Goal: Find specific page/section: Find specific page/section

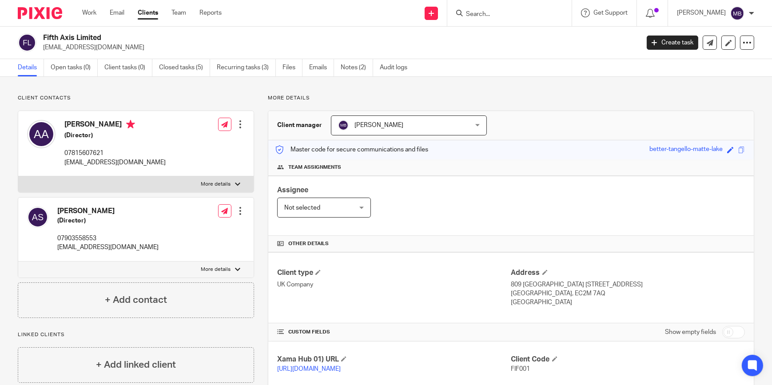
scroll to position [155, 0]
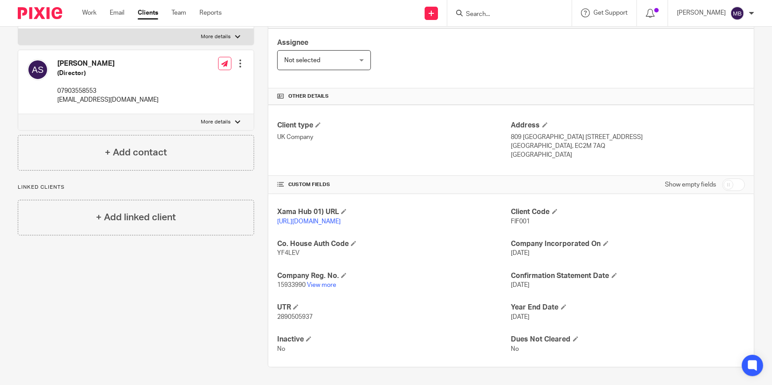
click at [42, 16] on img at bounding box center [40, 13] width 44 height 12
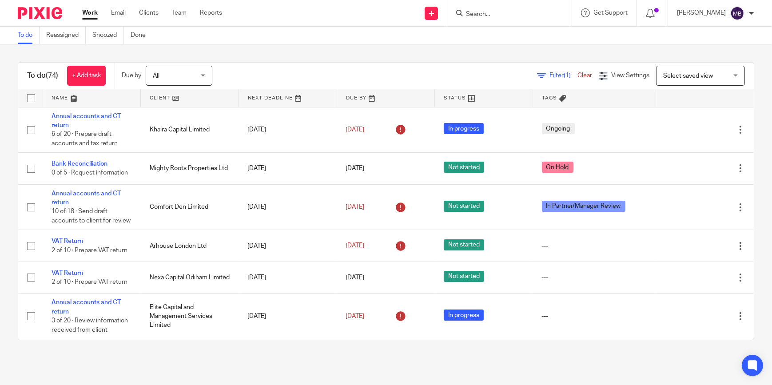
click at [508, 12] on input "Search" at bounding box center [505, 15] width 80 height 8
click at [517, 16] on input "Search" at bounding box center [505, 15] width 80 height 8
type input "V"
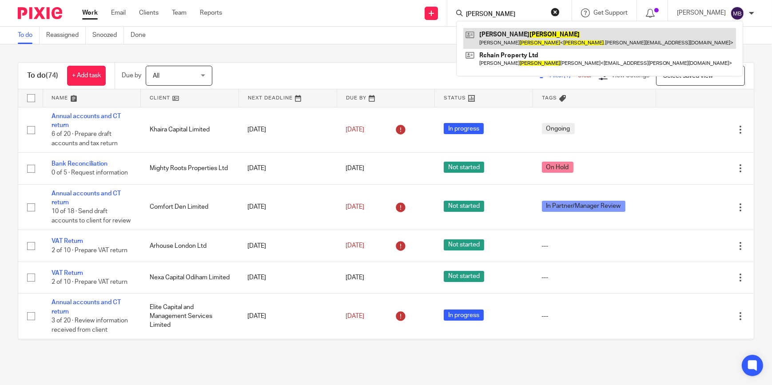
type input "Cadman"
click at [550, 37] on link at bounding box center [599, 38] width 273 height 20
click at [511, 41] on link at bounding box center [599, 38] width 273 height 20
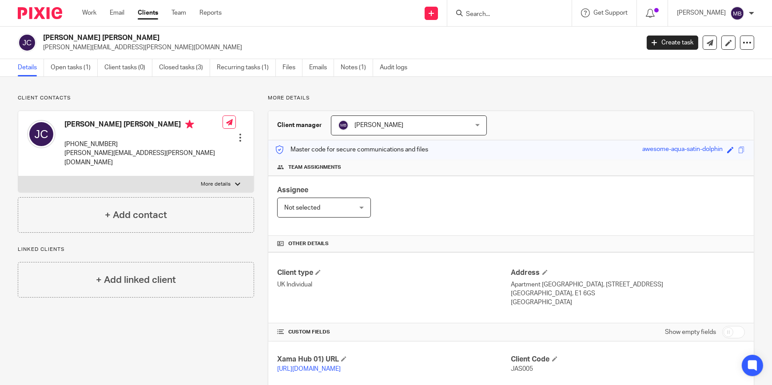
click at [491, 16] on input "Search" at bounding box center [505, 15] width 80 height 8
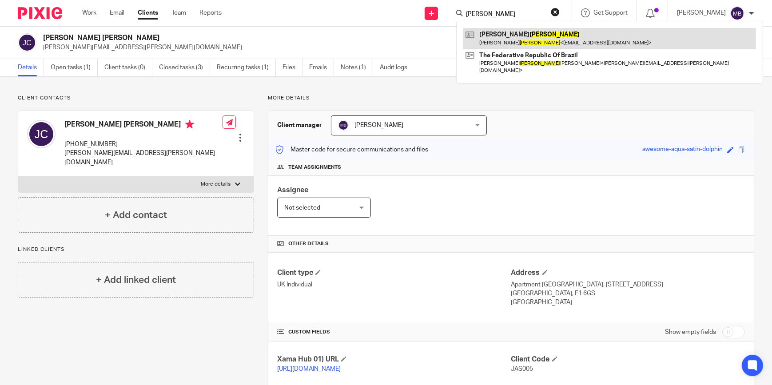
type input "[PERSON_NAME]"
click at [510, 42] on link at bounding box center [609, 38] width 293 height 20
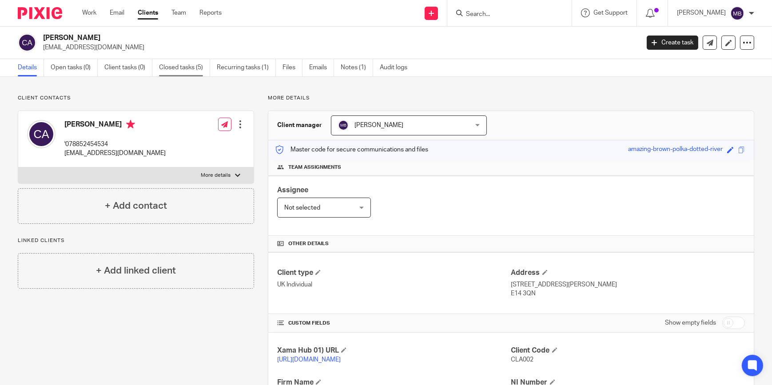
click at [177, 71] on link "Closed tasks (5)" at bounding box center [184, 67] width 51 height 17
click at [485, 15] on input "Search" at bounding box center [505, 15] width 80 height 8
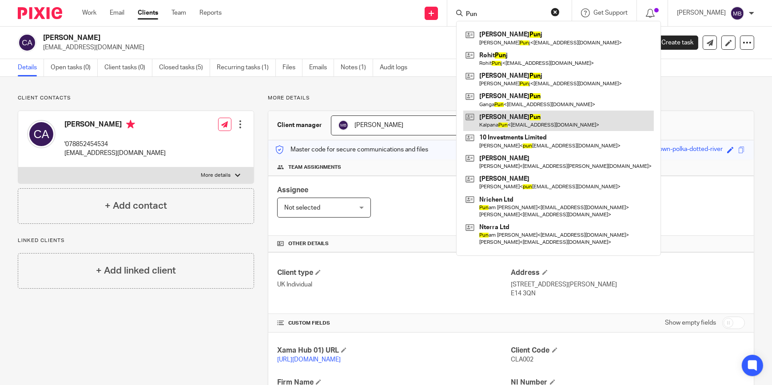
type input "Pun"
click at [543, 123] on link at bounding box center [558, 121] width 191 height 20
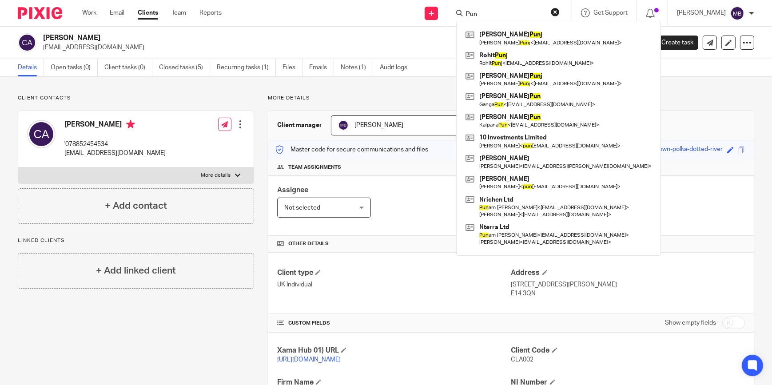
click at [240, 92] on div "Client contacts Claire Abert '078852454534 claireabert@yahoo.co.uk Edit contact…" at bounding box center [386, 316] width 772 height 478
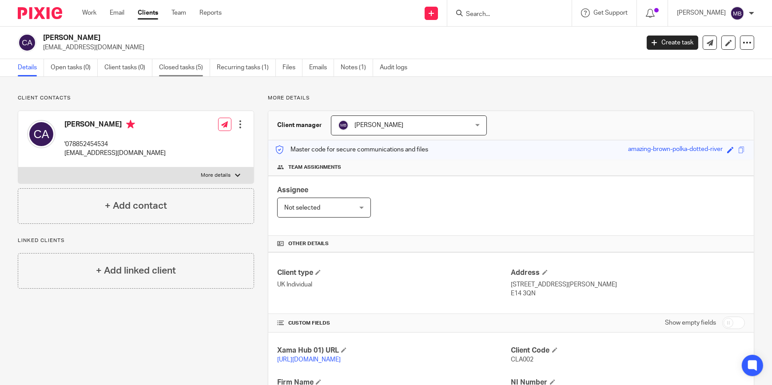
click at [195, 69] on link "Closed tasks (5)" at bounding box center [184, 67] width 51 height 17
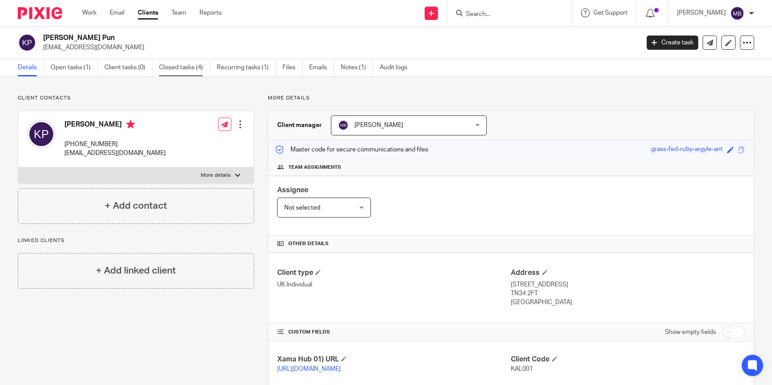
click at [198, 74] on link "Closed tasks (4)" at bounding box center [184, 67] width 51 height 17
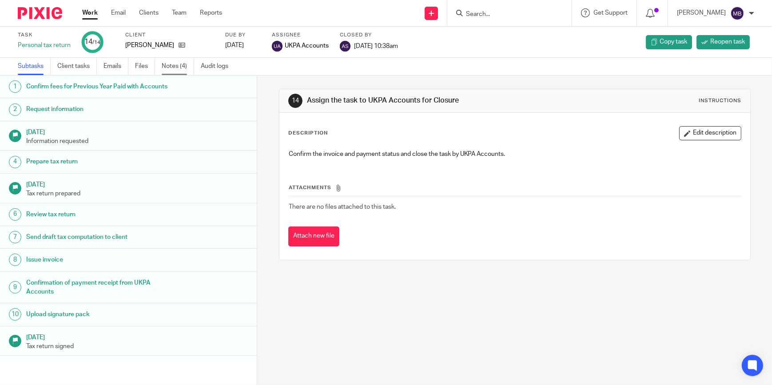
click at [179, 67] on link "Notes (4)" at bounding box center [178, 66] width 32 height 17
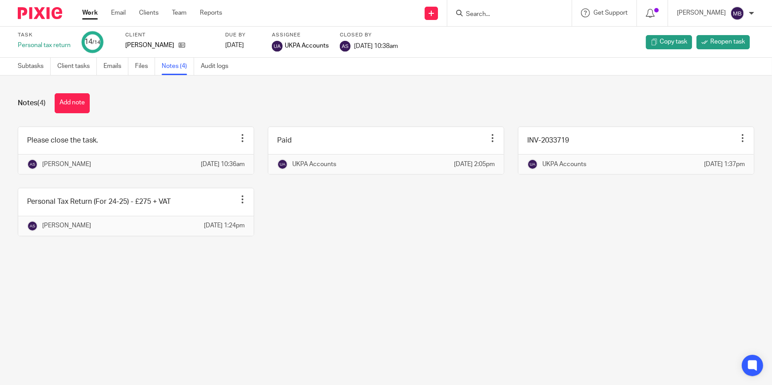
click at [526, 13] on input "Search" at bounding box center [505, 15] width 80 height 8
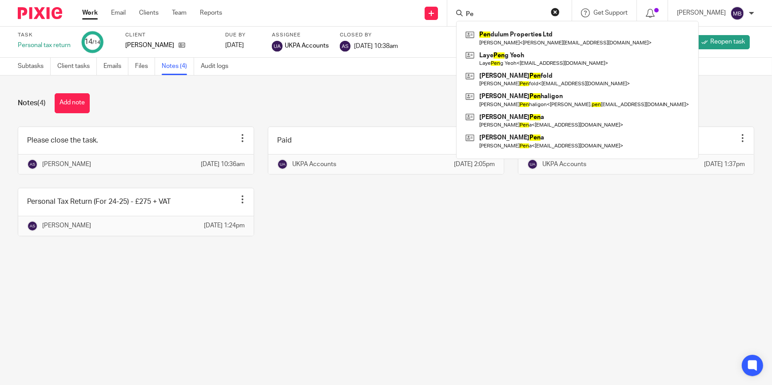
type input "P"
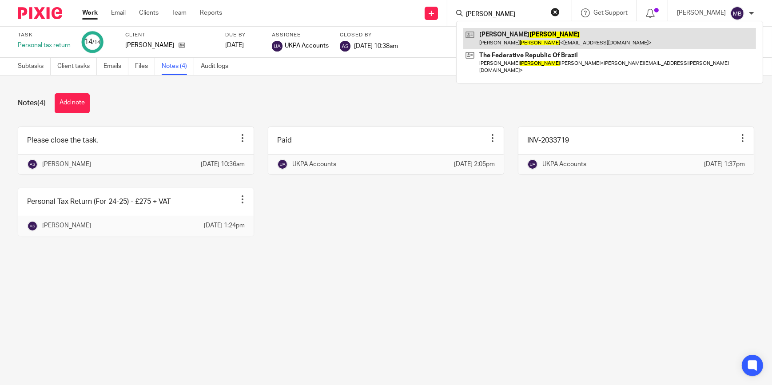
type input "[PERSON_NAME]"
click at [540, 33] on link at bounding box center [609, 38] width 293 height 20
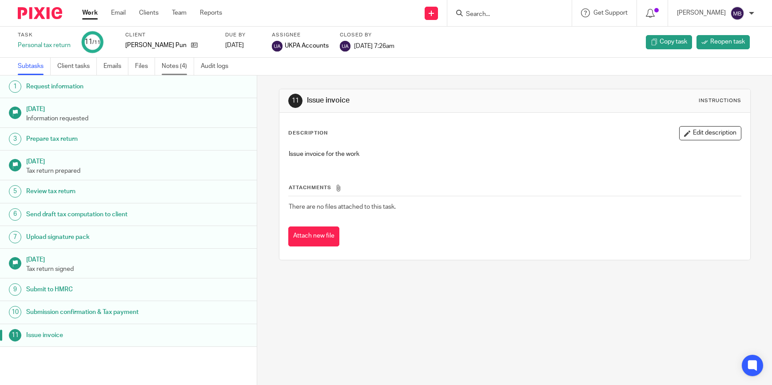
drag, startPoint x: 0, startPoint y: 0, endPoint x: 173, endPoint y: 72, distance: 187.8
click at [170, 72] on link "Notes (4)" at bounding box center [178, 66] width 32 height 17
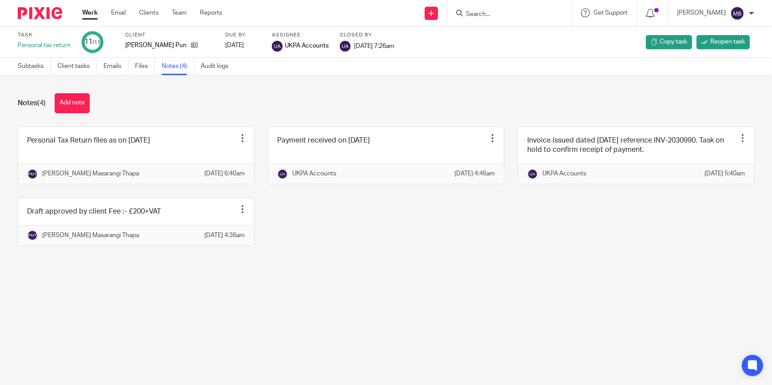
click at [471, 13] on input "Search" at bounding box center [505, 15] width 80 height 8
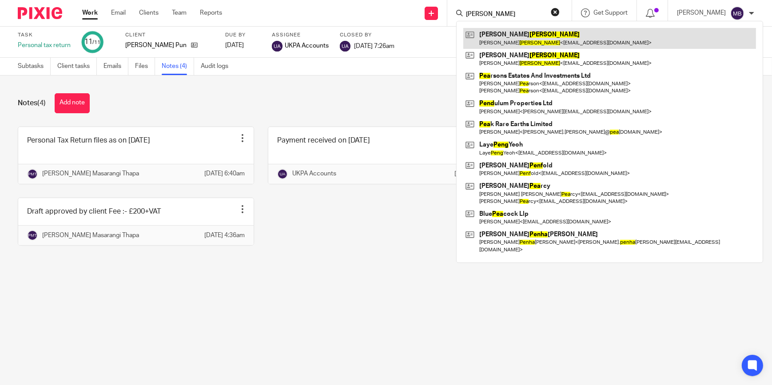
type input "[PERSON_NAME]"
click at [531, 37] on link at bounding box center [609, 38] width 293 height 20
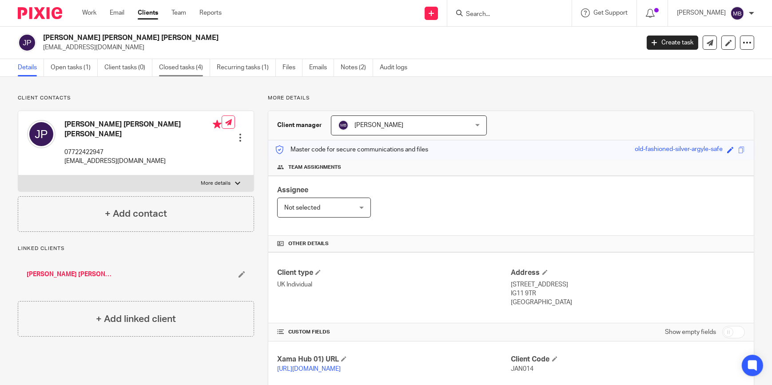
click at [199, 67] on link "Closed tasks (4)" at bounding box center [184, 67] width 51 height 17
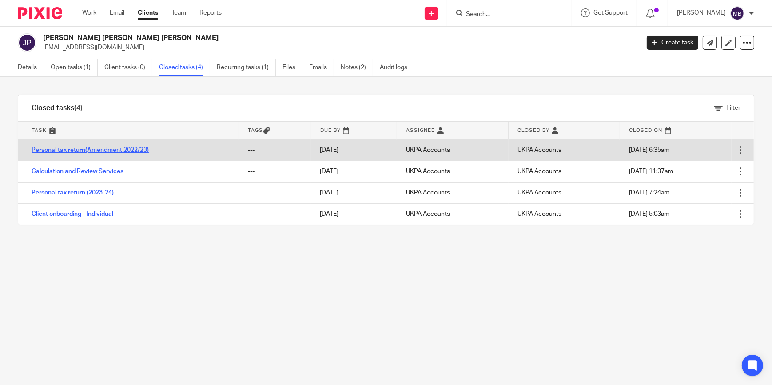
click at [100, 148] on link "Personal tax return(Amendment 2022/23)" at bounding box center [90, 150] width 117 height 6
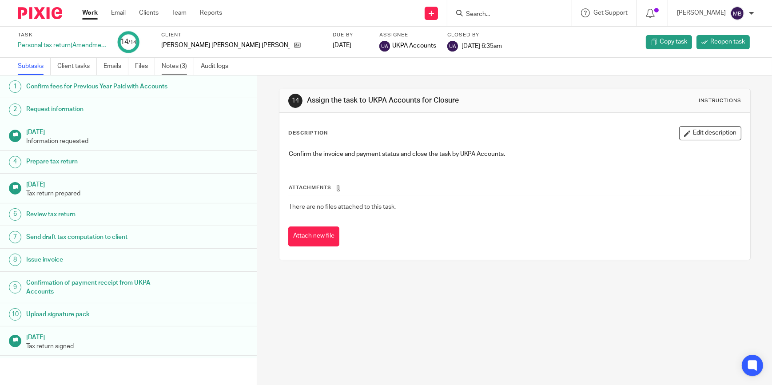
click at [182, 67] on link "Notes (3)" at bounding box center [178, 66] width 32 height 17
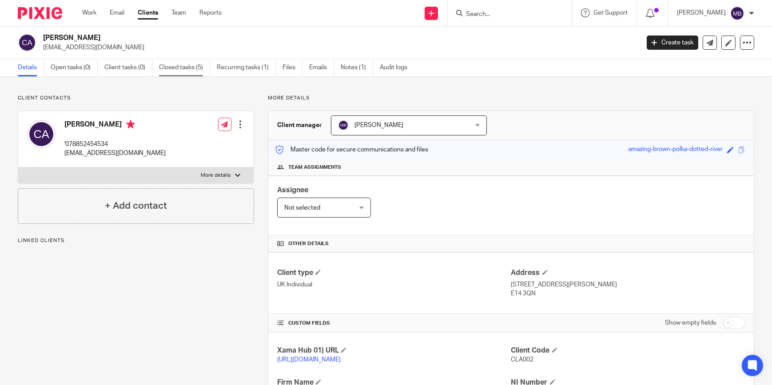
click at [174, 72] on link "Closed tasks (5)" at bounding box center [184, 67] width 51 height 17
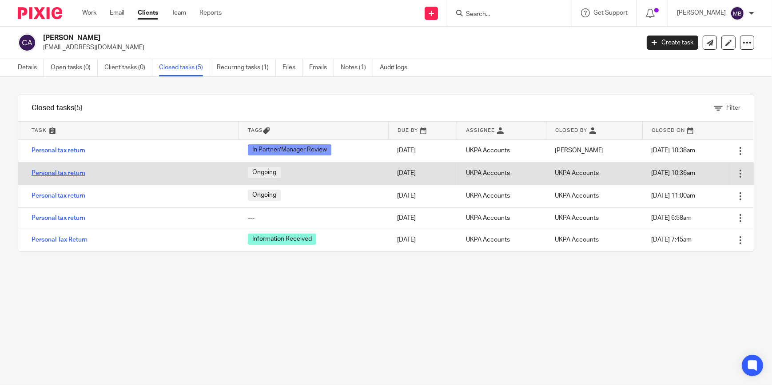
click at [67, 171] on link "Personal tax return" at bounding box center [59, 173] width 54 height 6
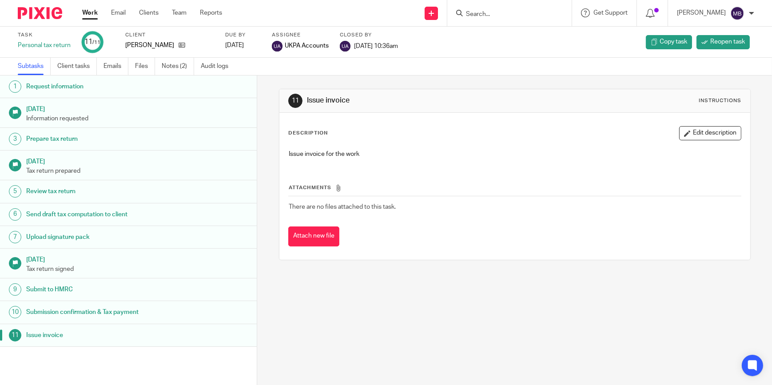
click at [162, 63] on link "Notes (2)" at bounding box center [178, 66] width 32 height 17
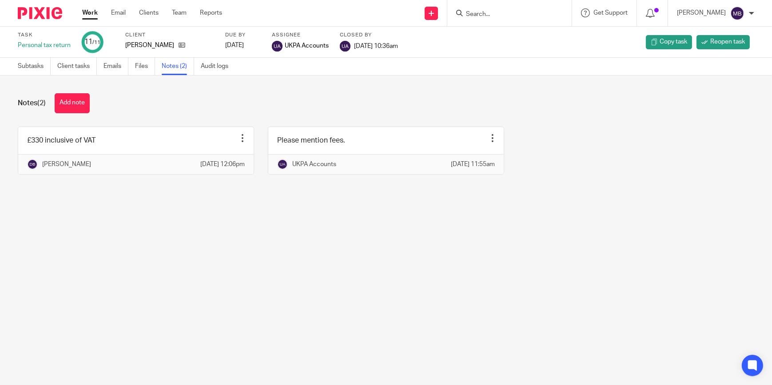
click at [250, 112] on div "Notes (2) Add note" at bounding box center [386, 103] width 737 height 20
click at [550, 233] on main "Task Personal tax return 11 /11 Client [PERSON_NAME] Due by [DATE] Assignee UKP…" at bounding box center [386, 192] width 772 height 385
